Goal: Task Accomplishment & Management: Manage account settings

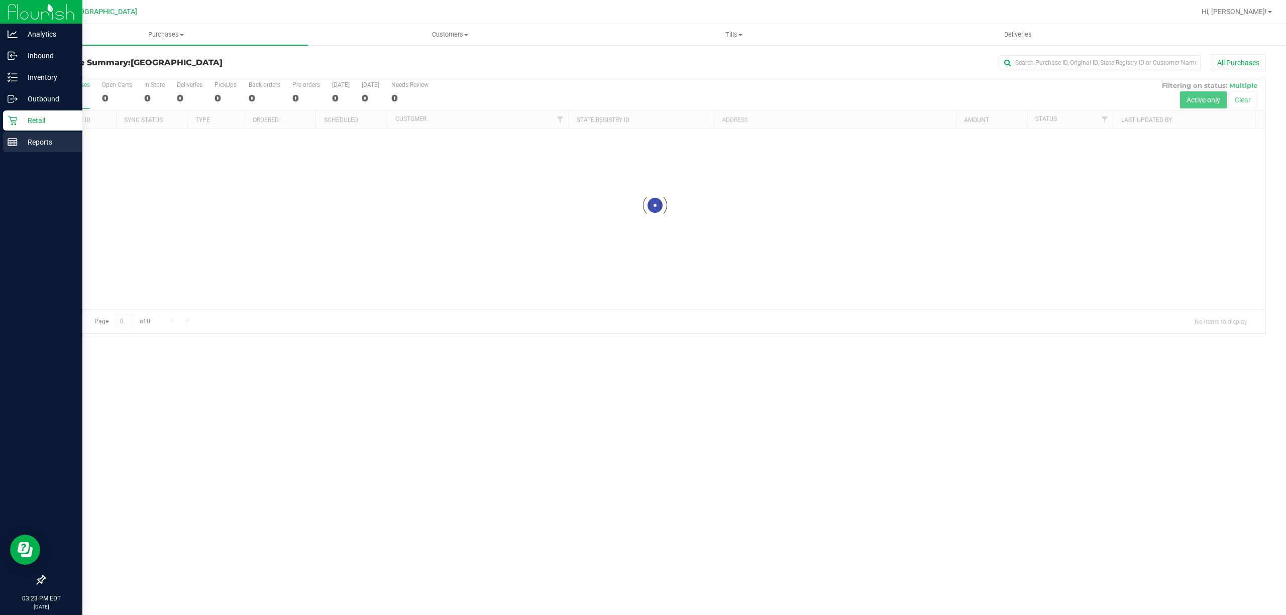
click at [25, 141] on p "Reports" at bounding box center [48, 142] width 60 height 12
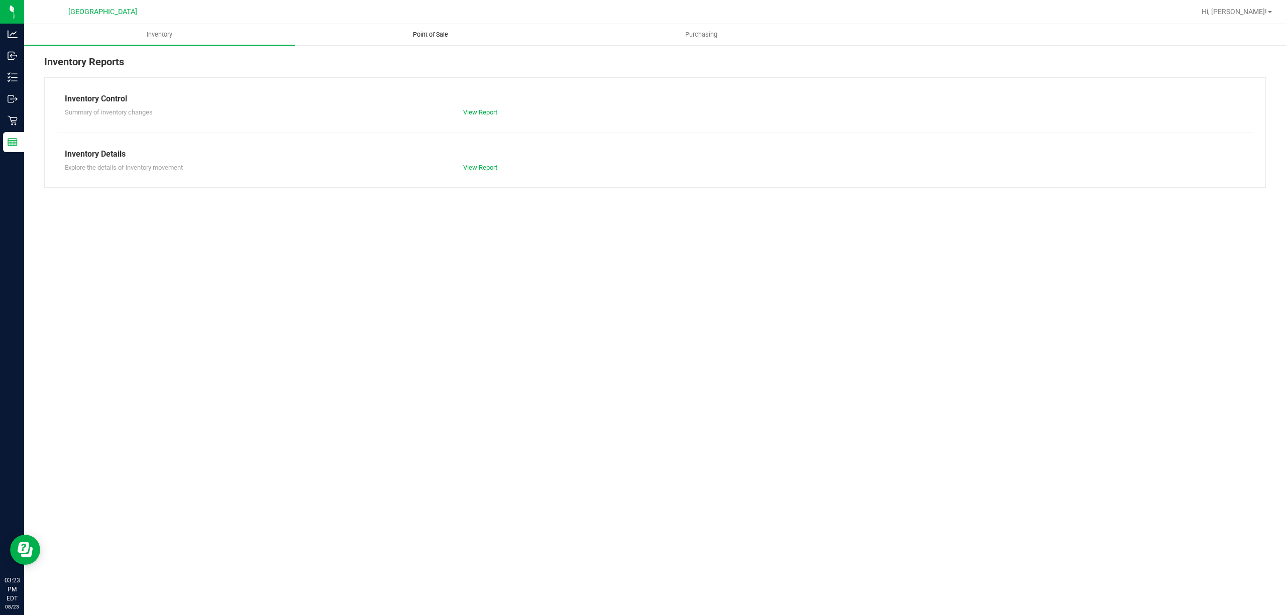
click at [432, 37] on span "Point of Sale" at bounding box center [430, 34] width 62 height 9
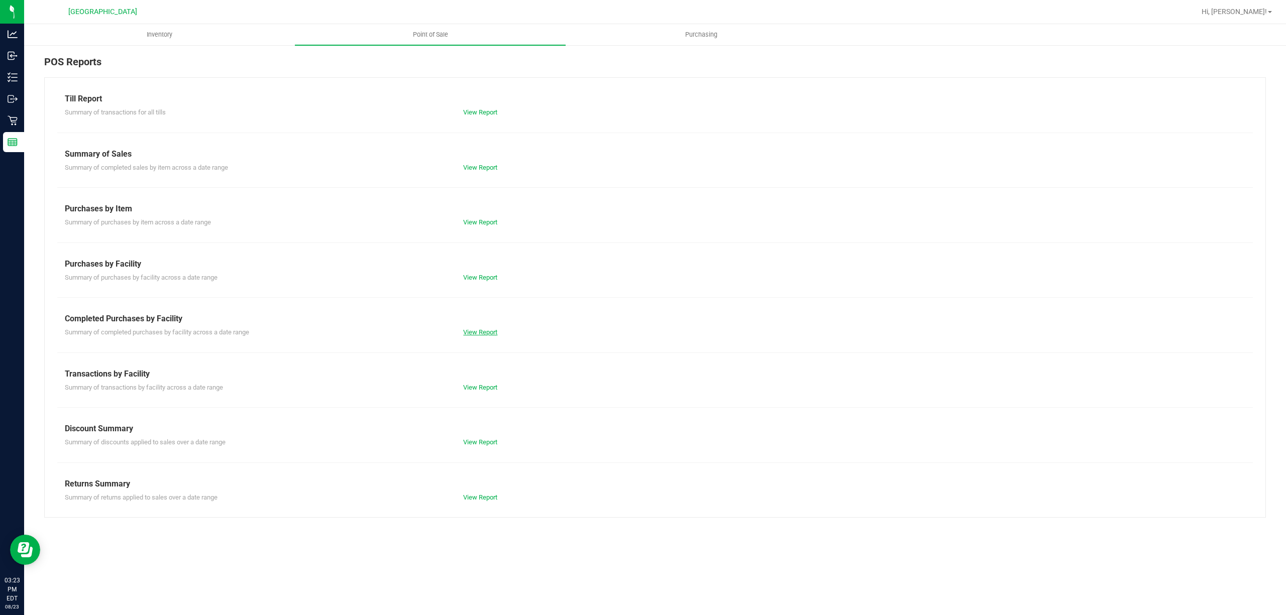
click at [489, 336] on link "View Report" at bounding box center [480, 333] width 34 height 8
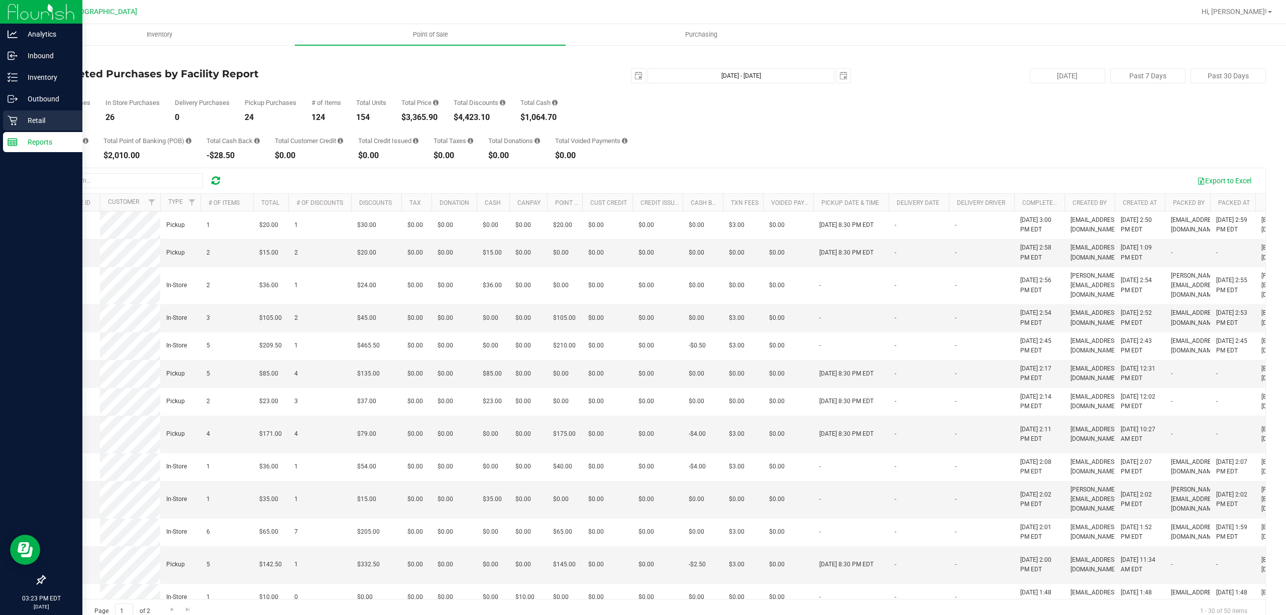
click at [49, 119] on p "Retail" at bounding box center [48, 121] width 60 height 12
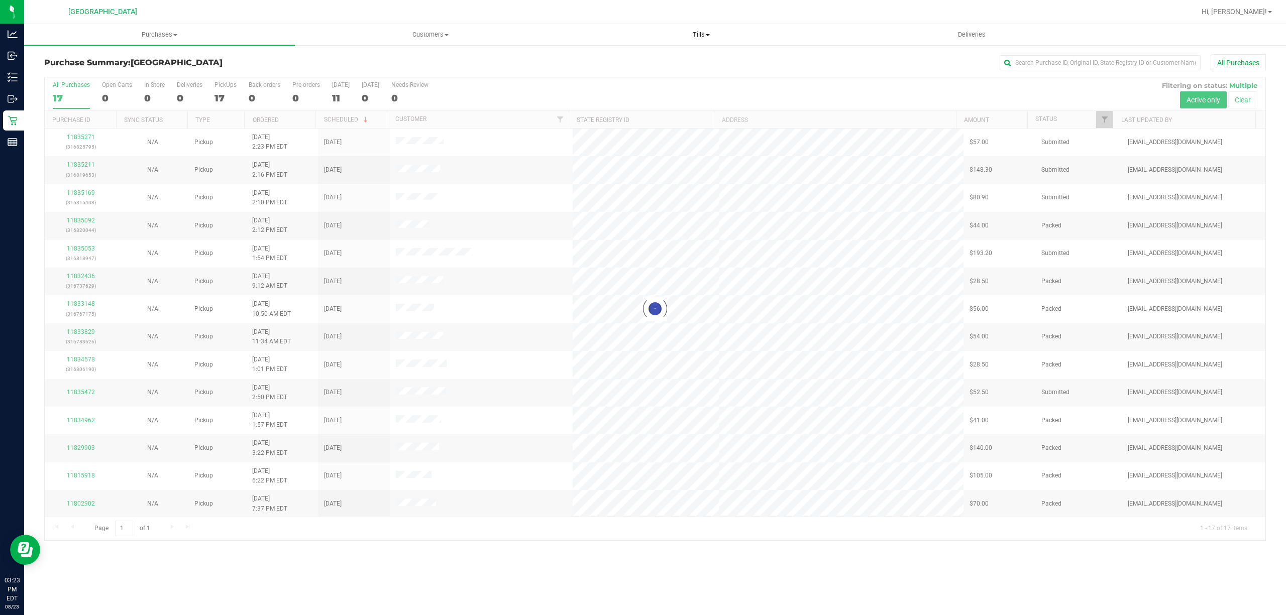
click at [708, 32] on span "Tills" at bounding box center [701, 34] width 270 height 9
click at [668, 57] on li "Manage tills" at bounding box center [701, 61] width 271 height 12
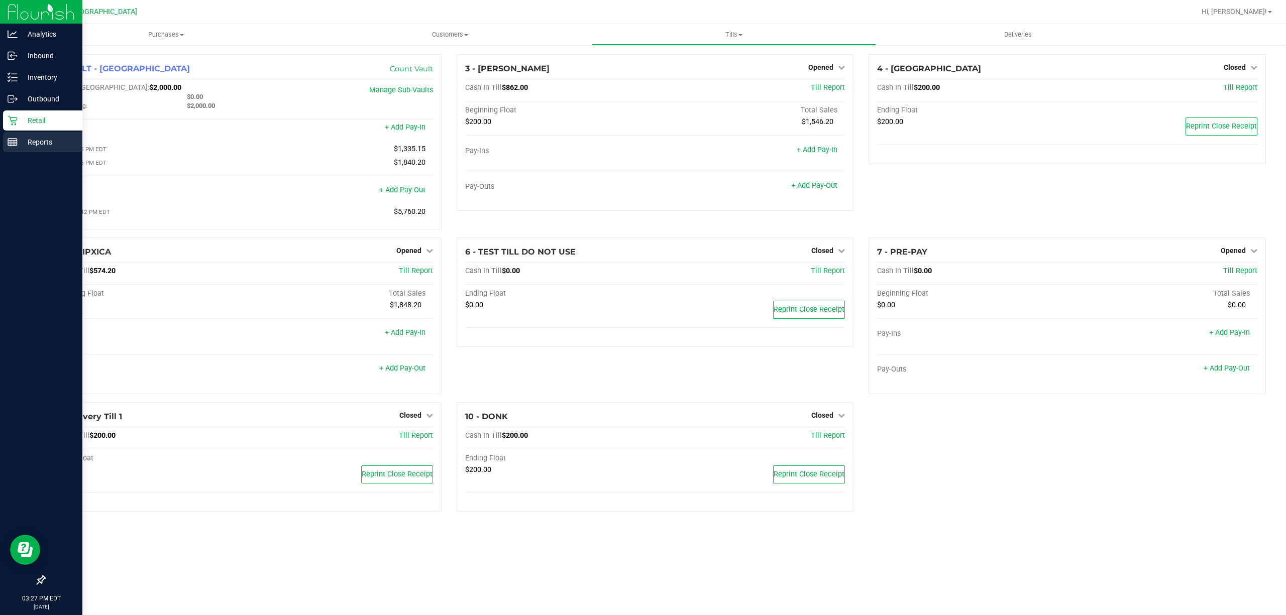
click at [30, 147] on p "Reports" at bounding box center [48, 142] width 60 height 12
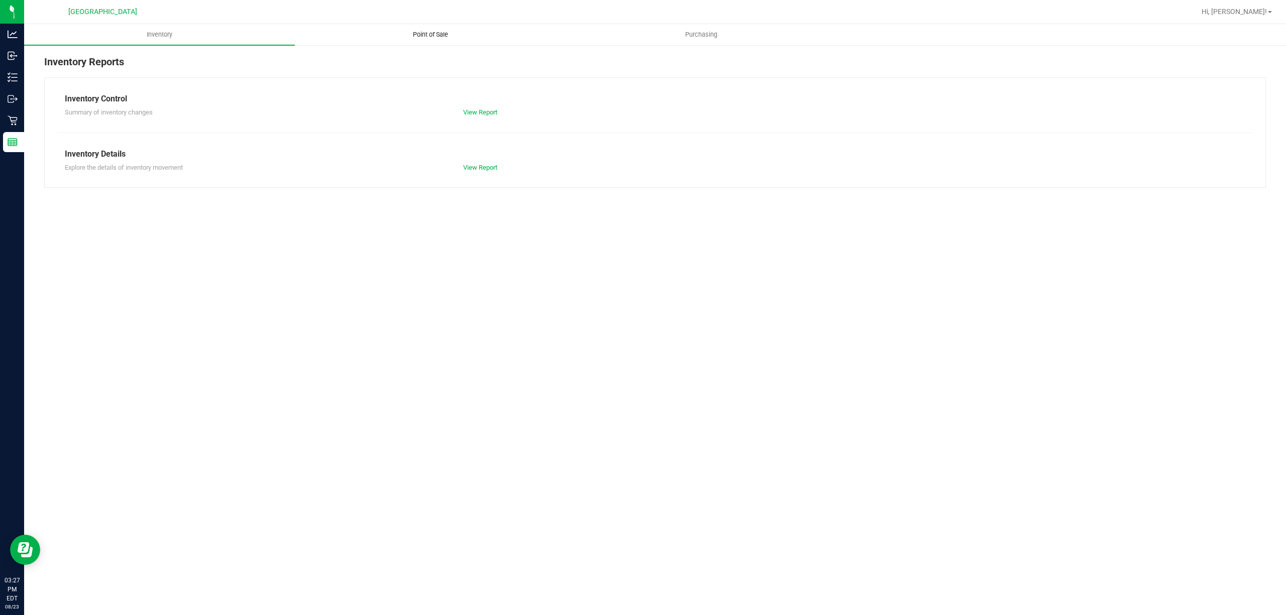
click at [418, 33] on span "Point of Sale" at bounding box center [430, 34] width 62 height 9
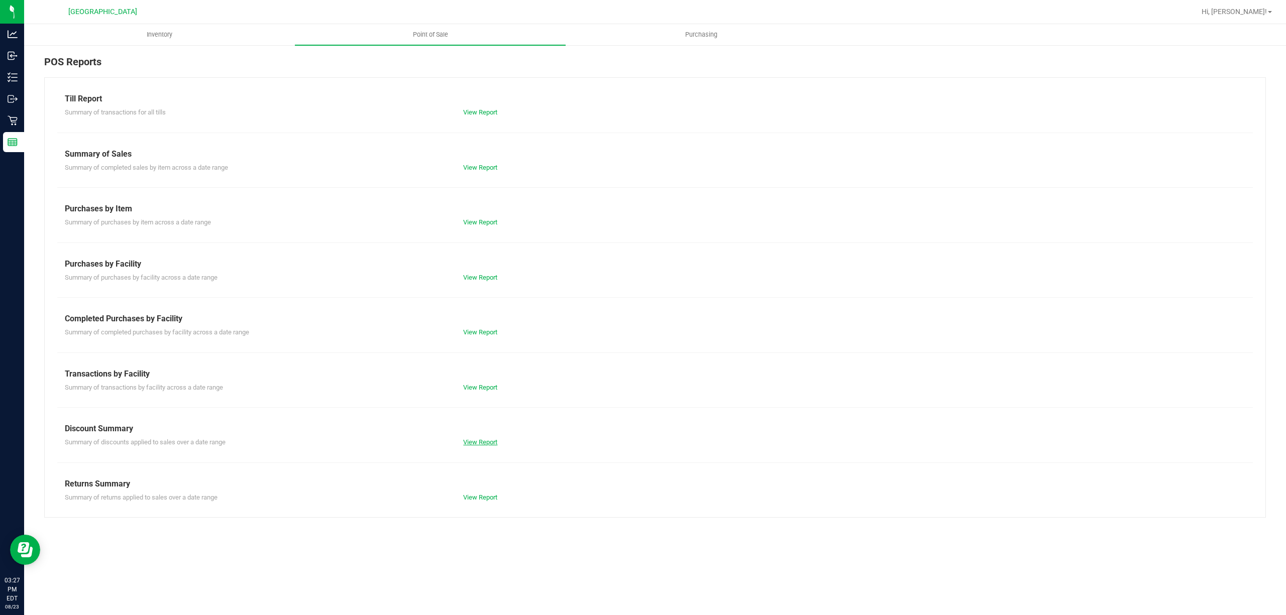
click at [477, 445] on link "View Report" at bounding box center [480, 443] width 34 height 8
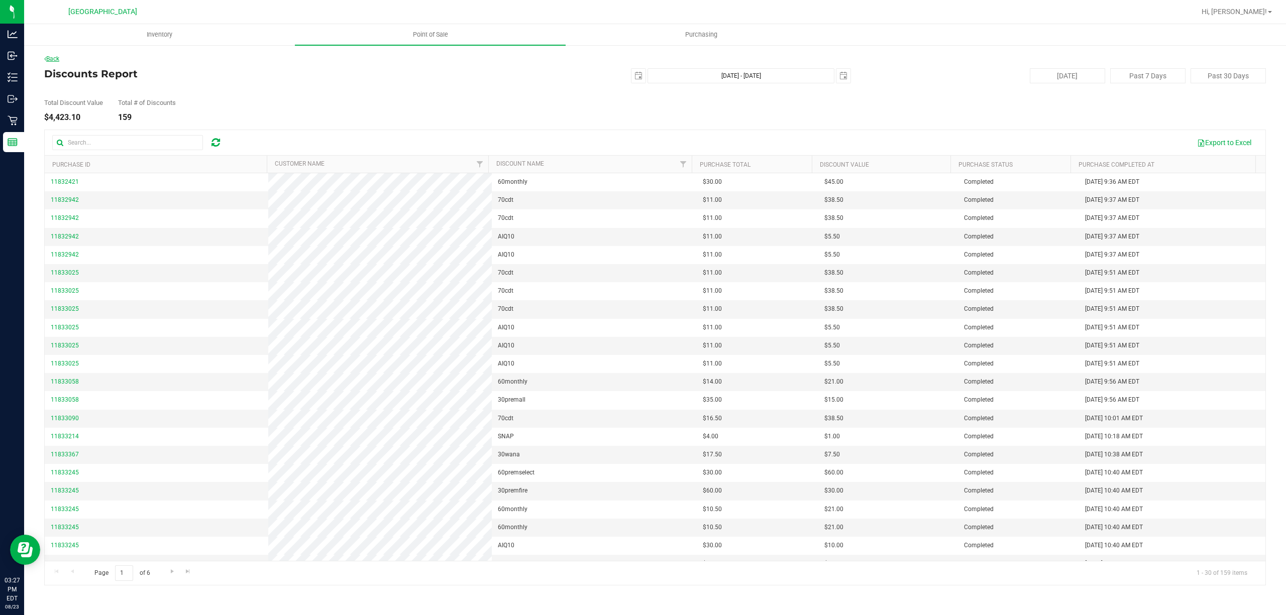
click at [55, 57] on link "Back" at bounding box center [51, 58] width 15 height 7
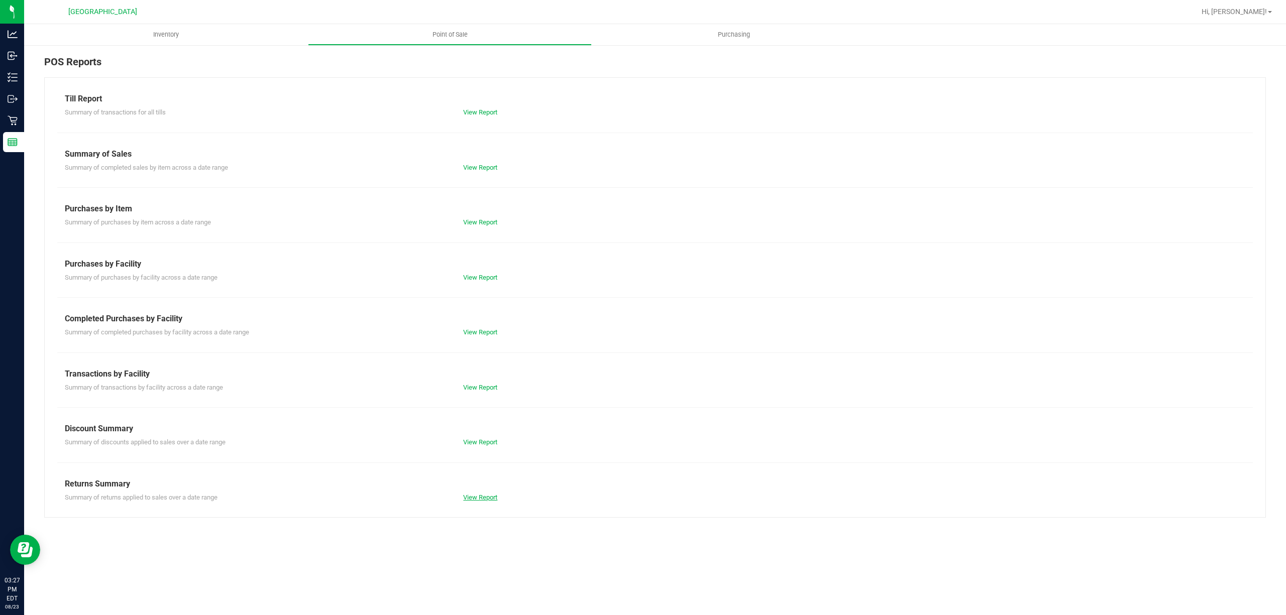
click at [482, 495] on link "View Report" at bounding box center [480, 498] width 34 height 8
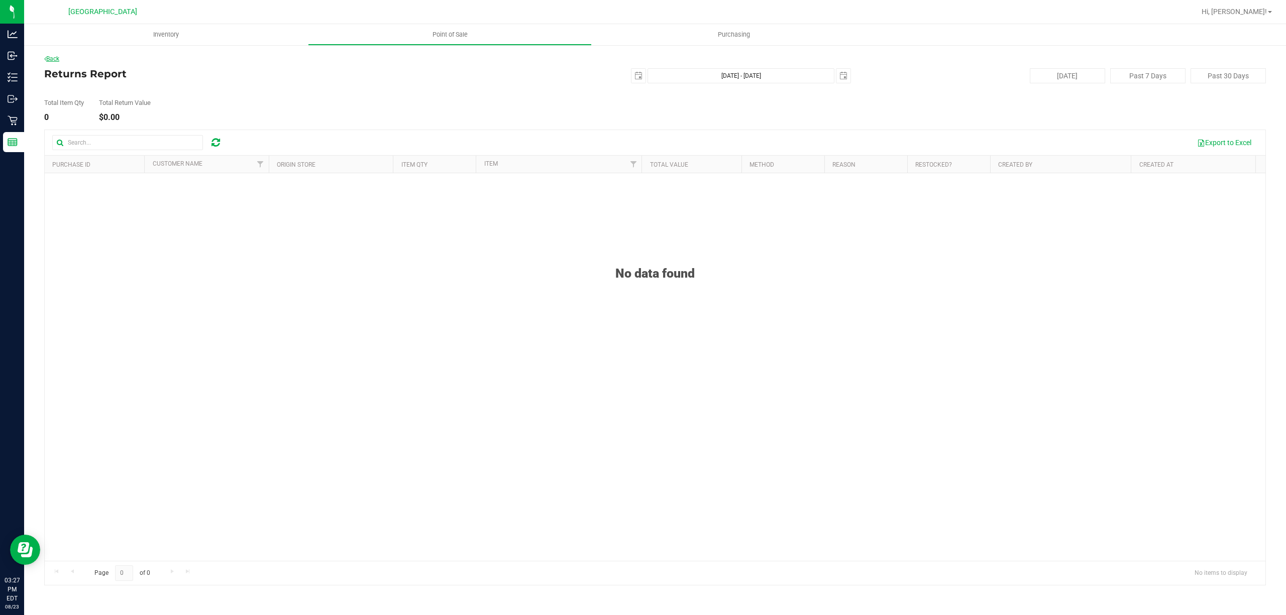
click at [56, 59] on link "Back" at bounding box center [51, 58] width 15 height 7
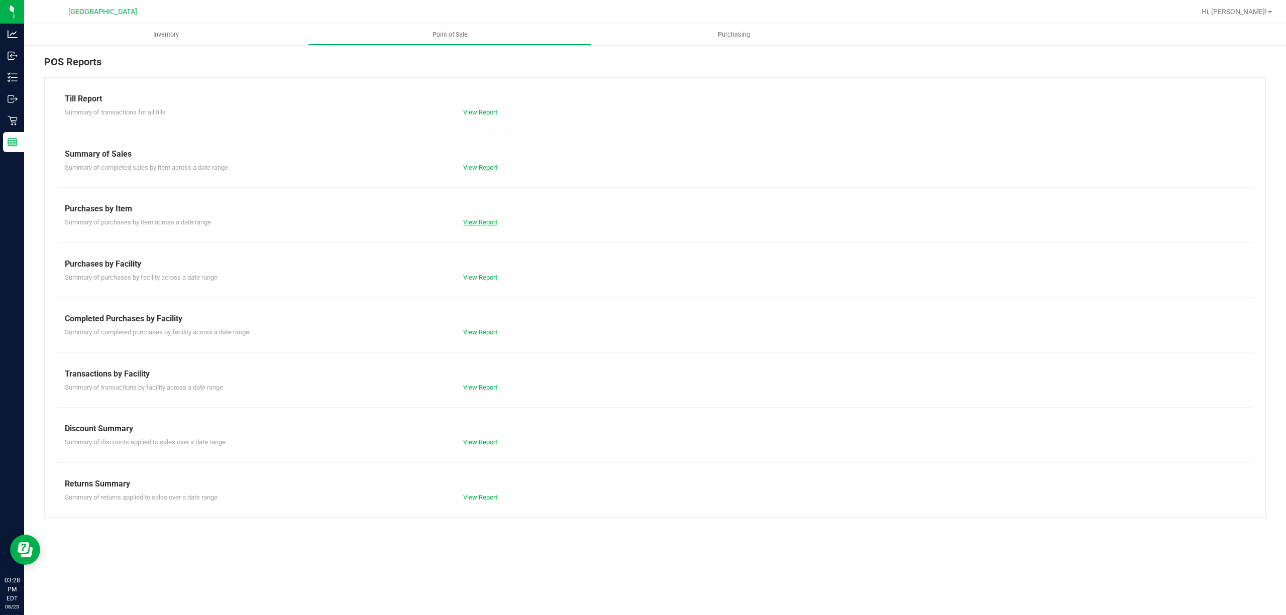
click at [487, 226] on link "View Report" at bounding box center [480, 223] width 34 height 8
click at [482, 167] on link "View Report" at bounding box center [480, 168] width 34 height 8
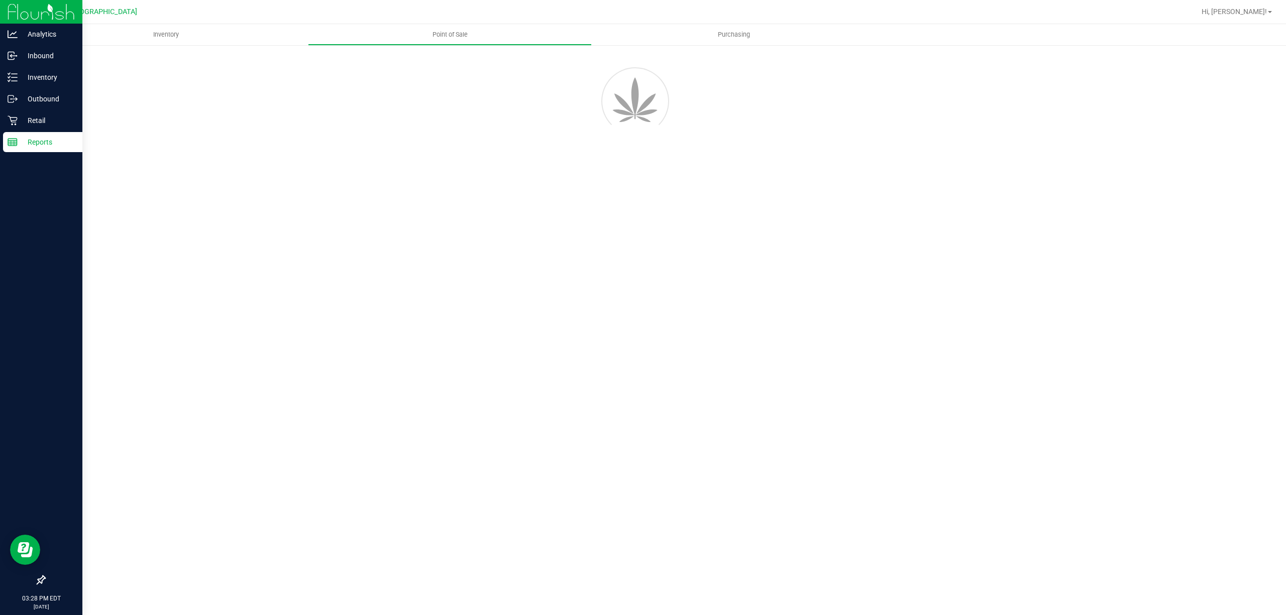
click at [49, 137] on p "Reports" at bounding box center [48, 142] width 60 height 12
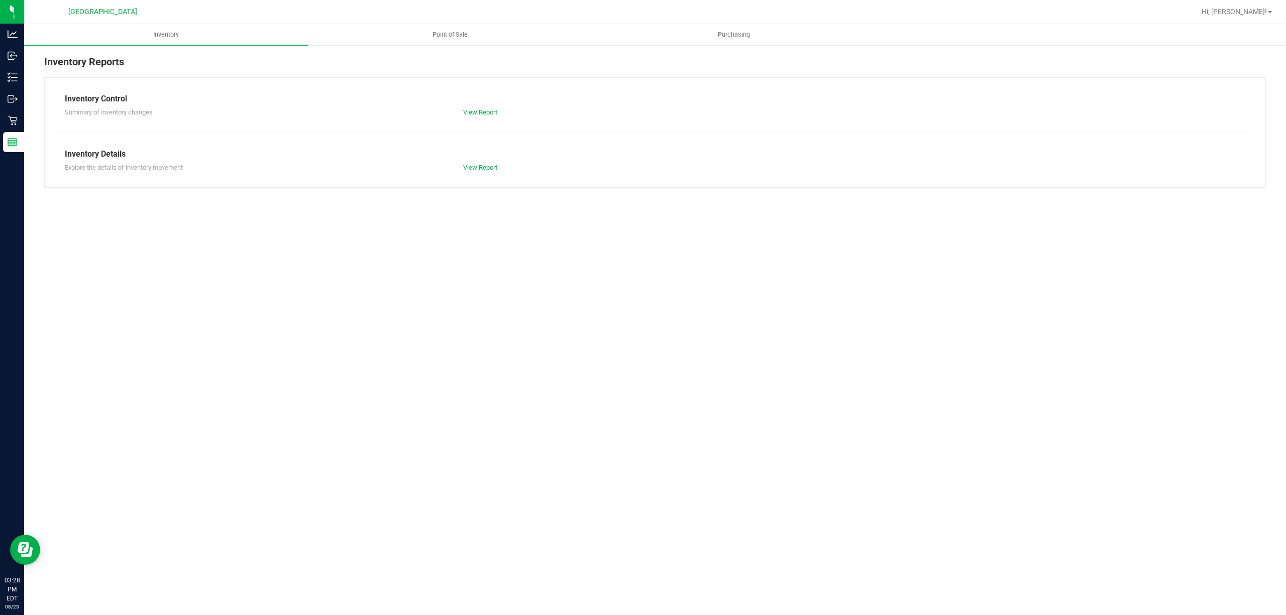
click at [463, 45] on link "Point of Sale" at bounding box center [450, 34] width 284 height 21
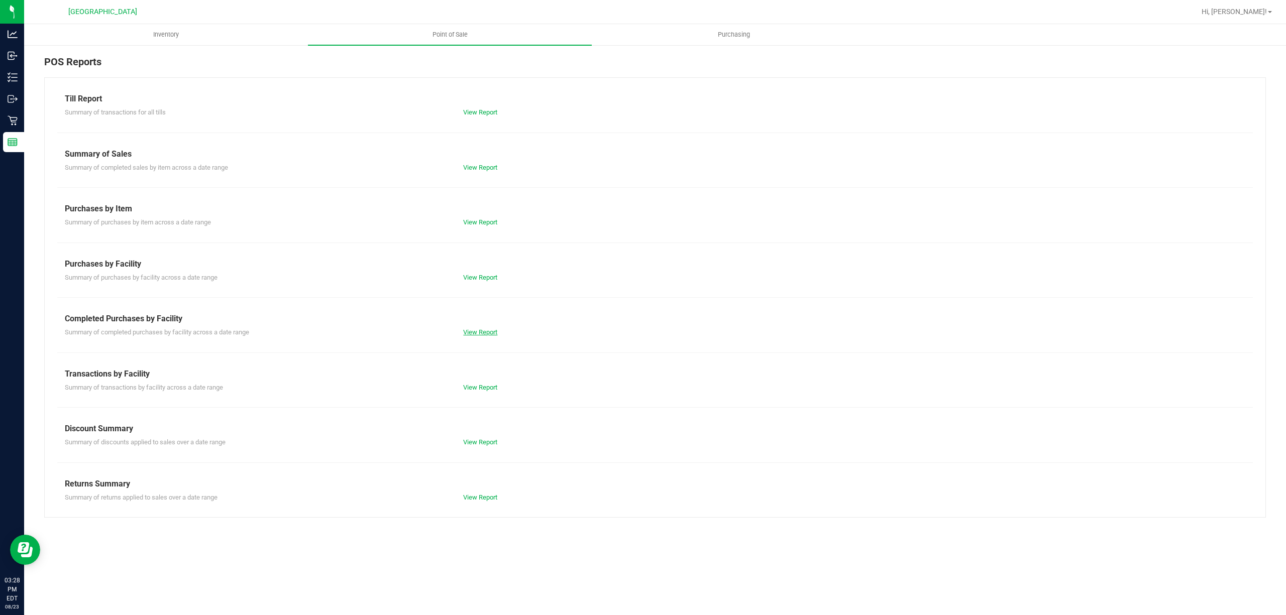
click at [480, 330] on link "View Report" at bounding box center [480, 333] width 34 height 8
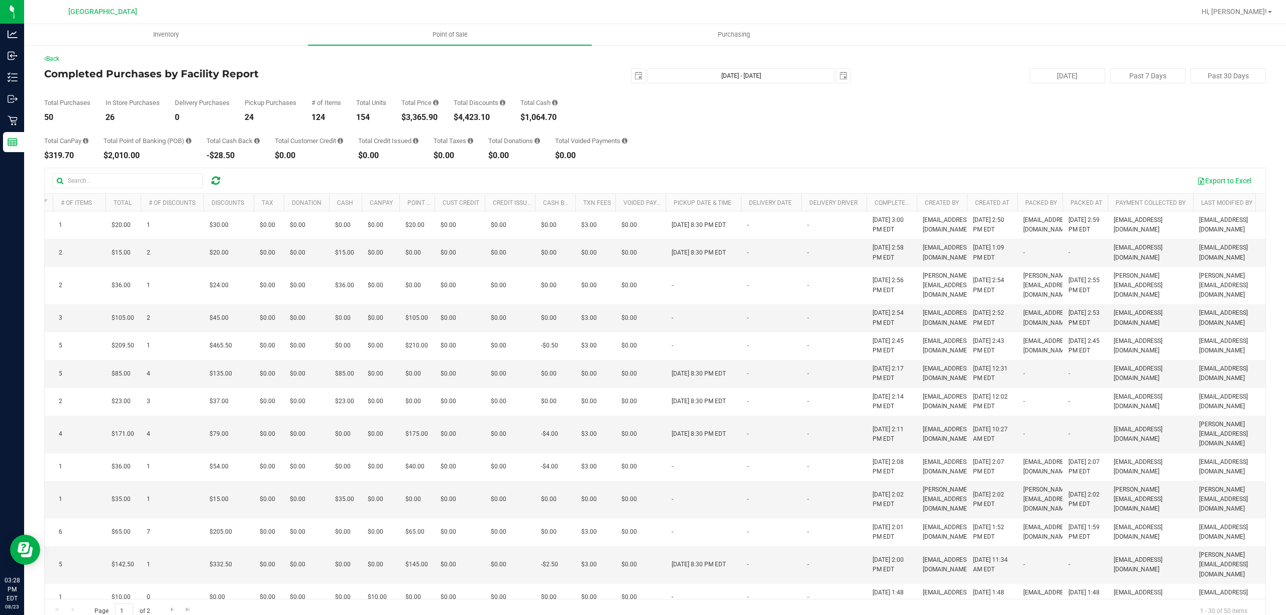
scroll to position [0, 236]
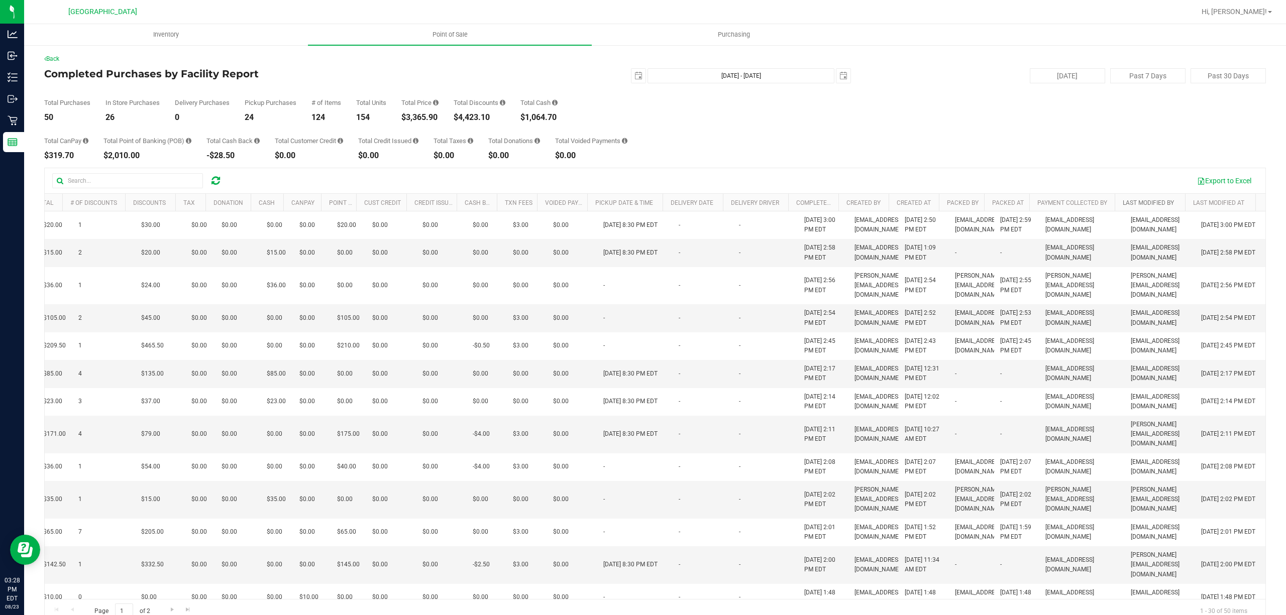
click at [1137, 205] on link "Last Modified By" at bounding box center [1148, 202] width 51 height 7
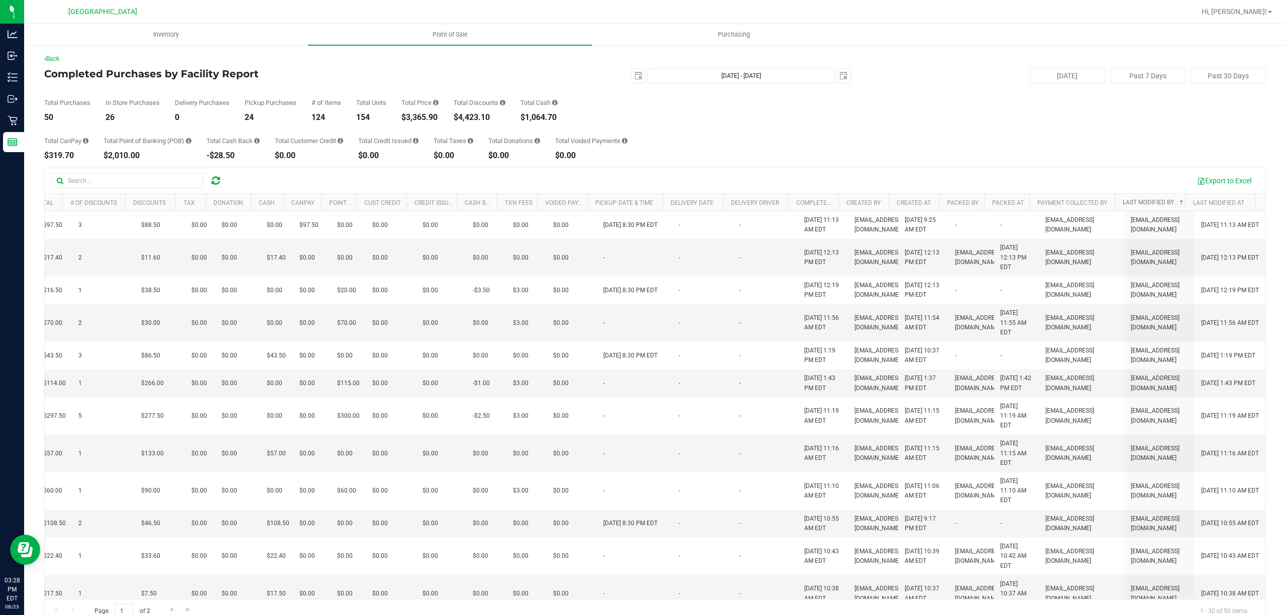
click at [1137, 205] on link "Last Modified By" at bounding box center [1154, 202] width 63 height 7
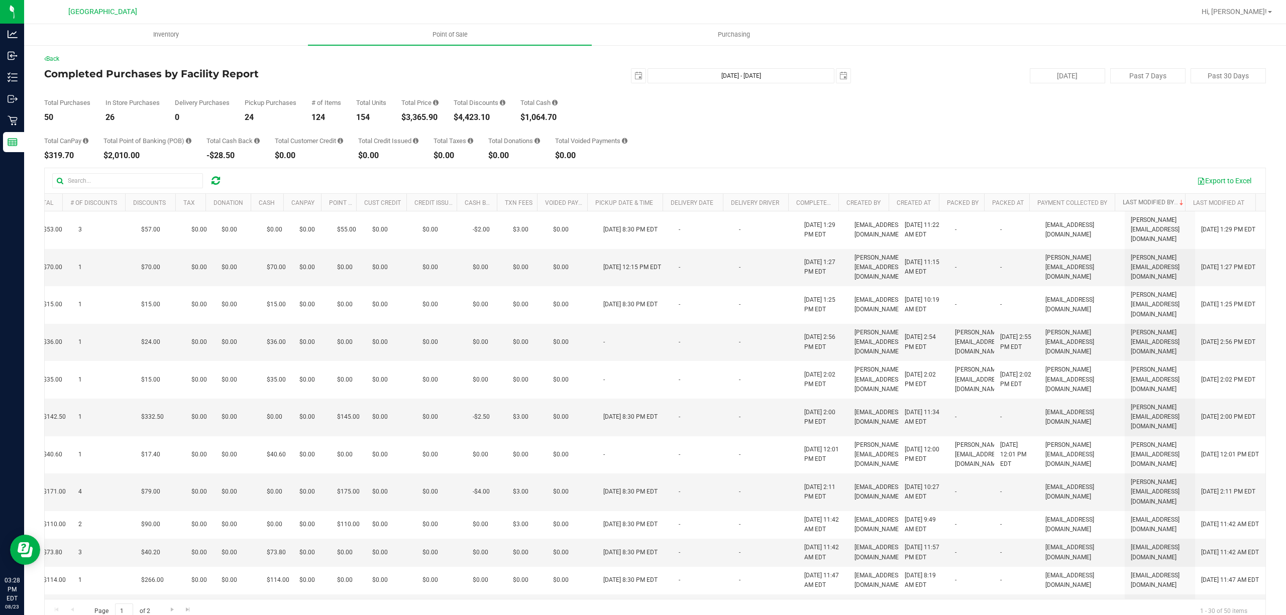
scroll to position [0, 0]
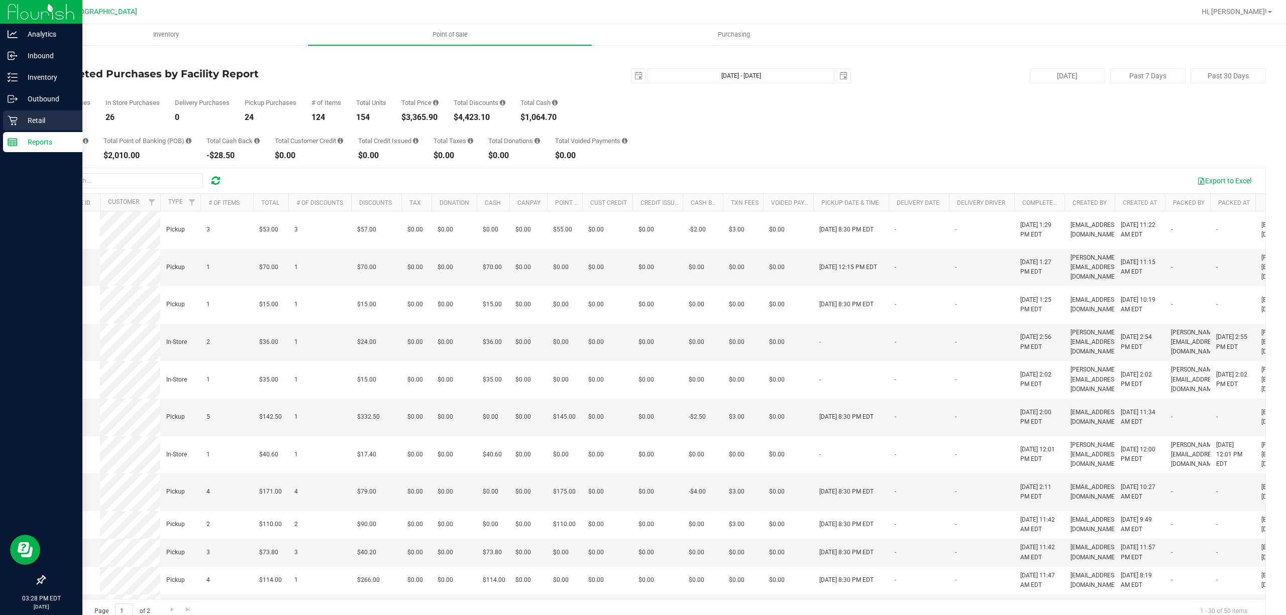
click at [36, 115] on div "Retail" at bounding box center [42, 121] width 79 height 20
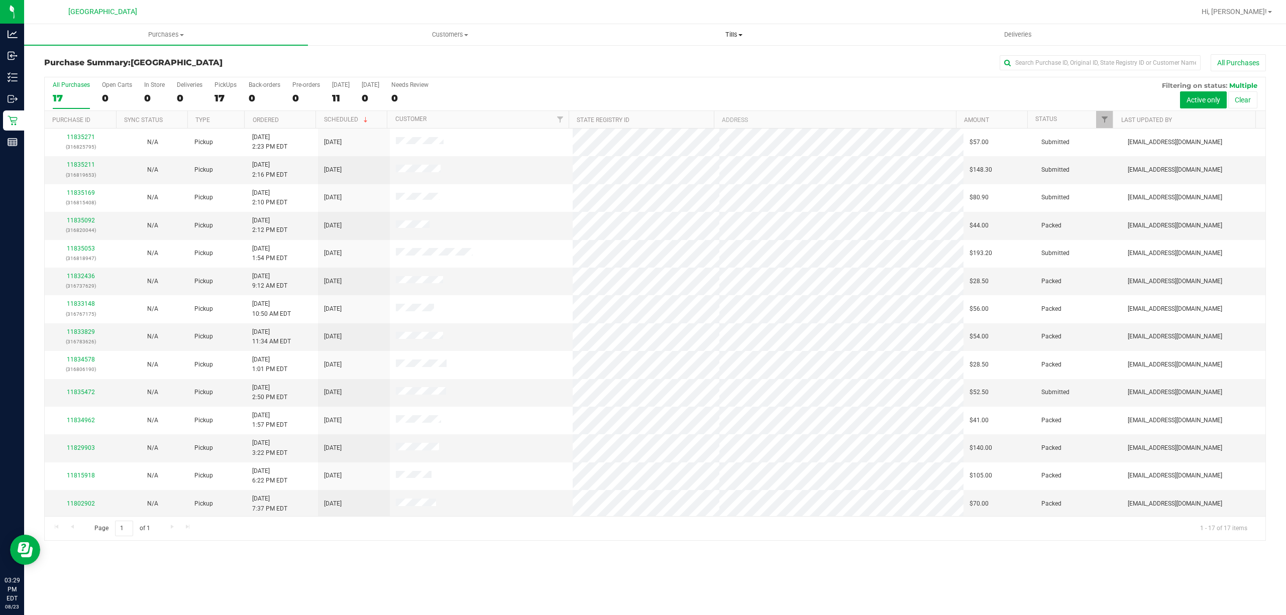
click at [752, 44] on uib-tab-heading "Tills Manage tills Reconcile e-payments" at bounding box center [733, 35] width 283 height 20
click at [643, 58] on span "Manage tills" at bounding box center [626, 60] width 68 height 9
